Goal: Transaction & Acquisition: Purchase product/service

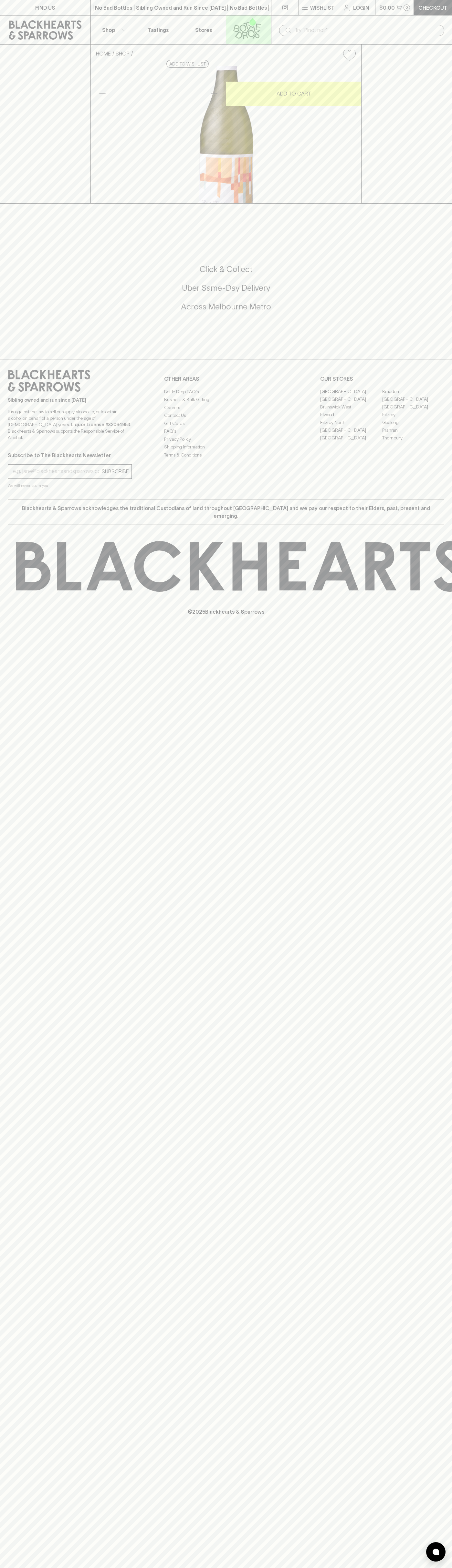
click at [255, 21] on icon at bounding box center [252, 21] width 7 height 8
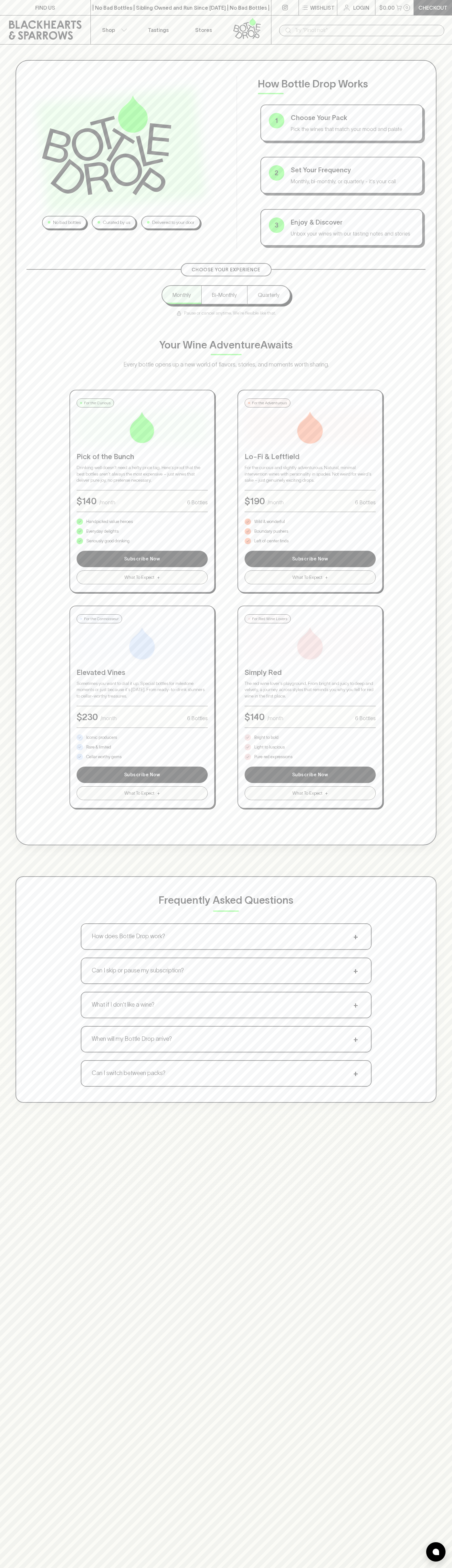
click at [311, 1567] on html "FIND US | No Bad Bottles | Sibling Owned and Run Since [DATE] | No Bad Bottles …" at bounding box center [226, 1013] width 452 height 2027
click at [31, 858] on div "No bad bottles Curated by us Delivered to your door How Bottle Drop Works 1 Cho…" at bounding box center [226, 581] width 452 height 1074
